Goal: Information Seeking & Learning: Learn about a topic

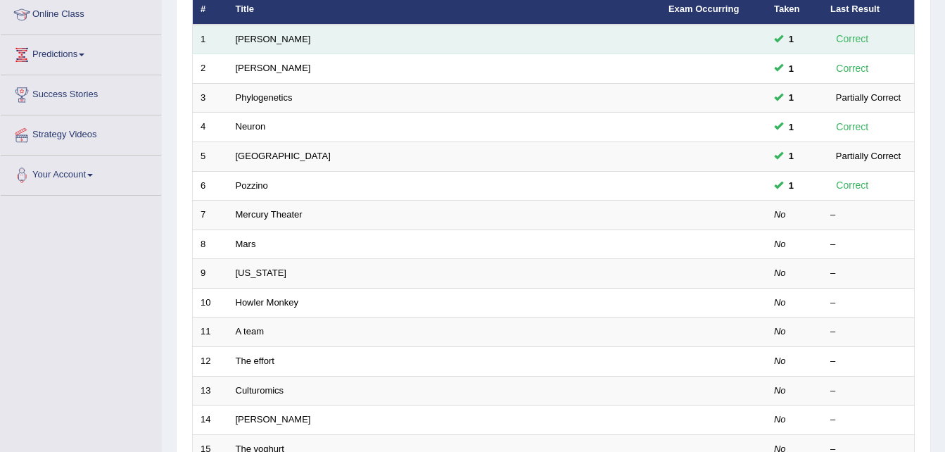
scroll to position [169, 0]
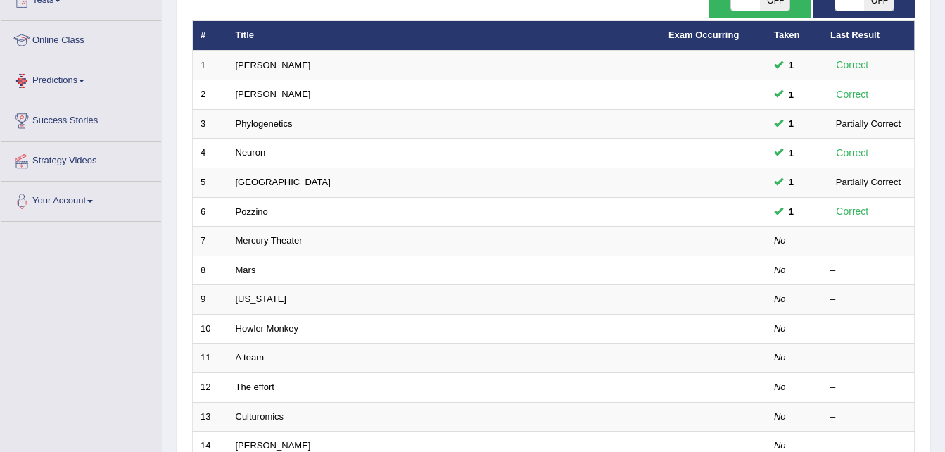
click at [88, 48] on link "Online Class" at bounding box center [81, 38] width 160 height 35
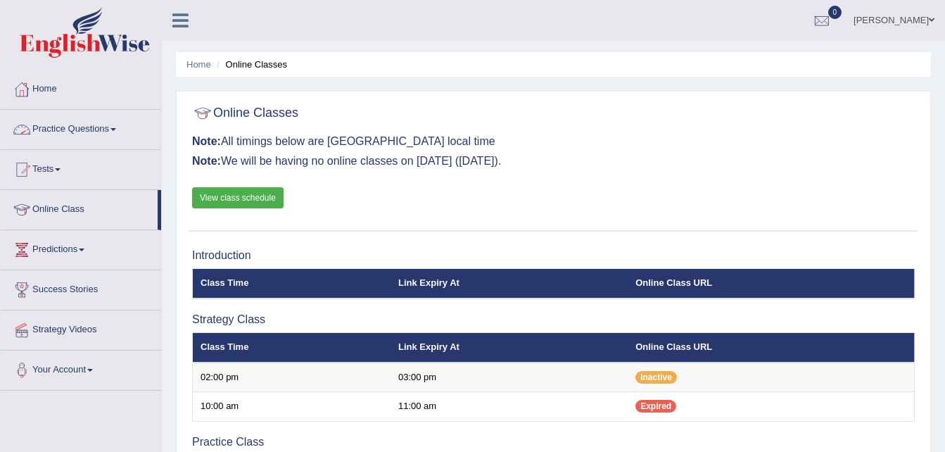
click at [77, 122] on link "Practice Questions" at bounding box center [81, 127] width 160 height 35
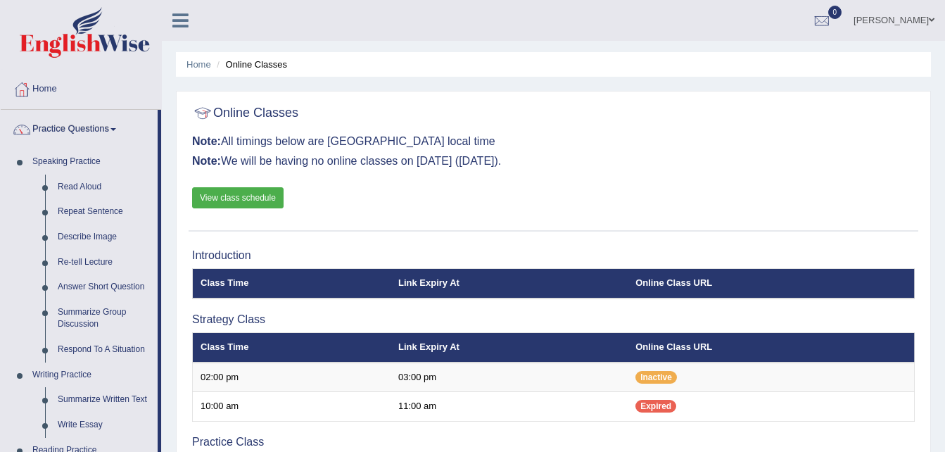
scroll to position [395, 0]
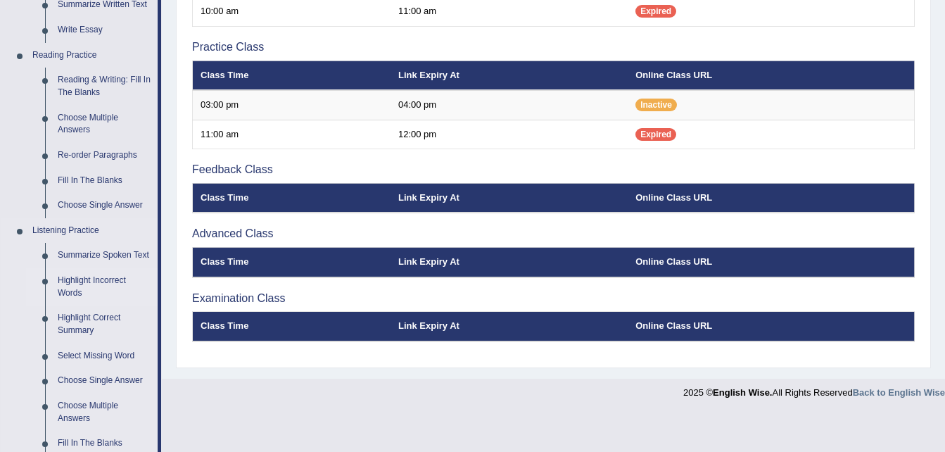
click at [96, 279] on link "Highlight Incorrect Words" at bounding box center [104, 286] width 106 height 37
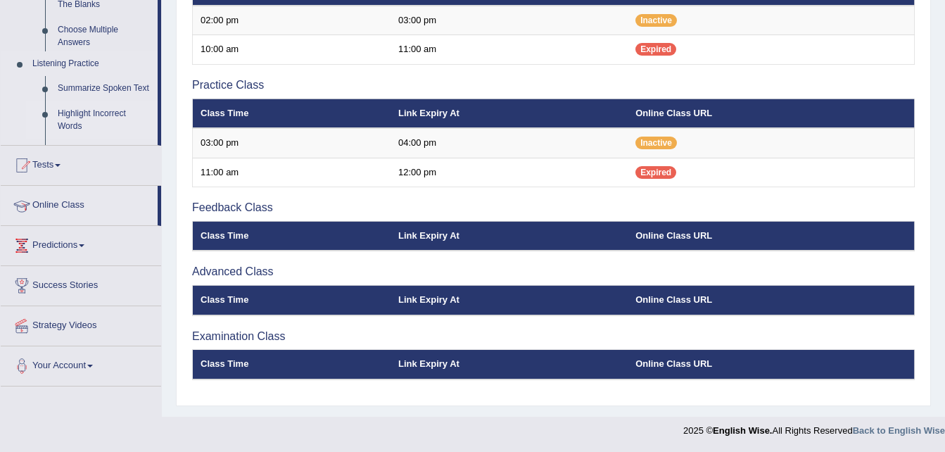
scroll to position [166, 0]
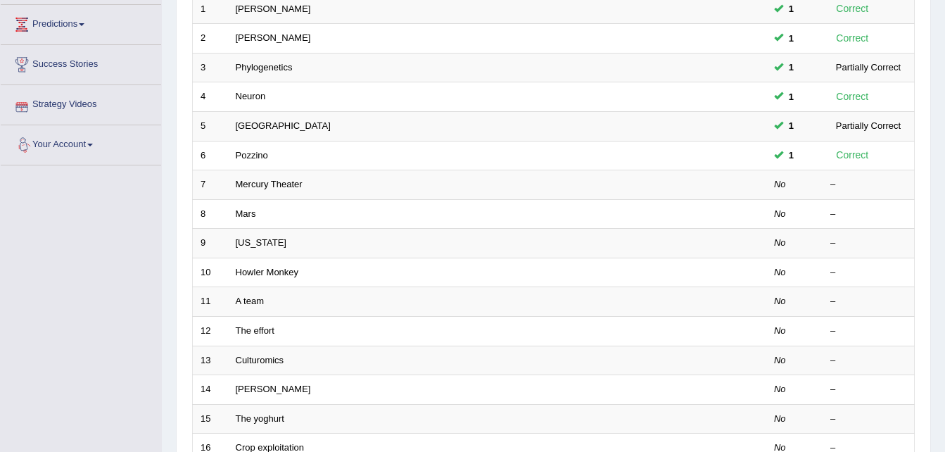
scroll to position [309, 0]
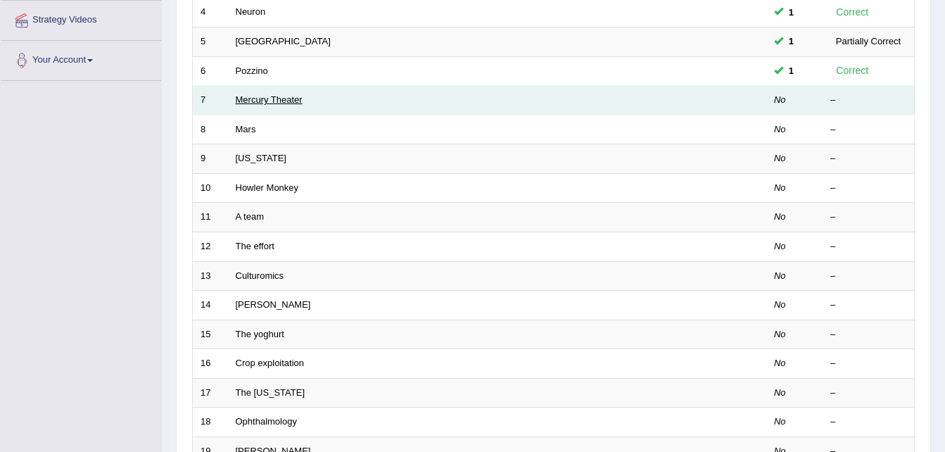
click at [281, 98] on link "Mercury Theater" at bounding box center [269, 99] width 67 height 11
